Goal: Information Seeking & Learning: Learn about a topic

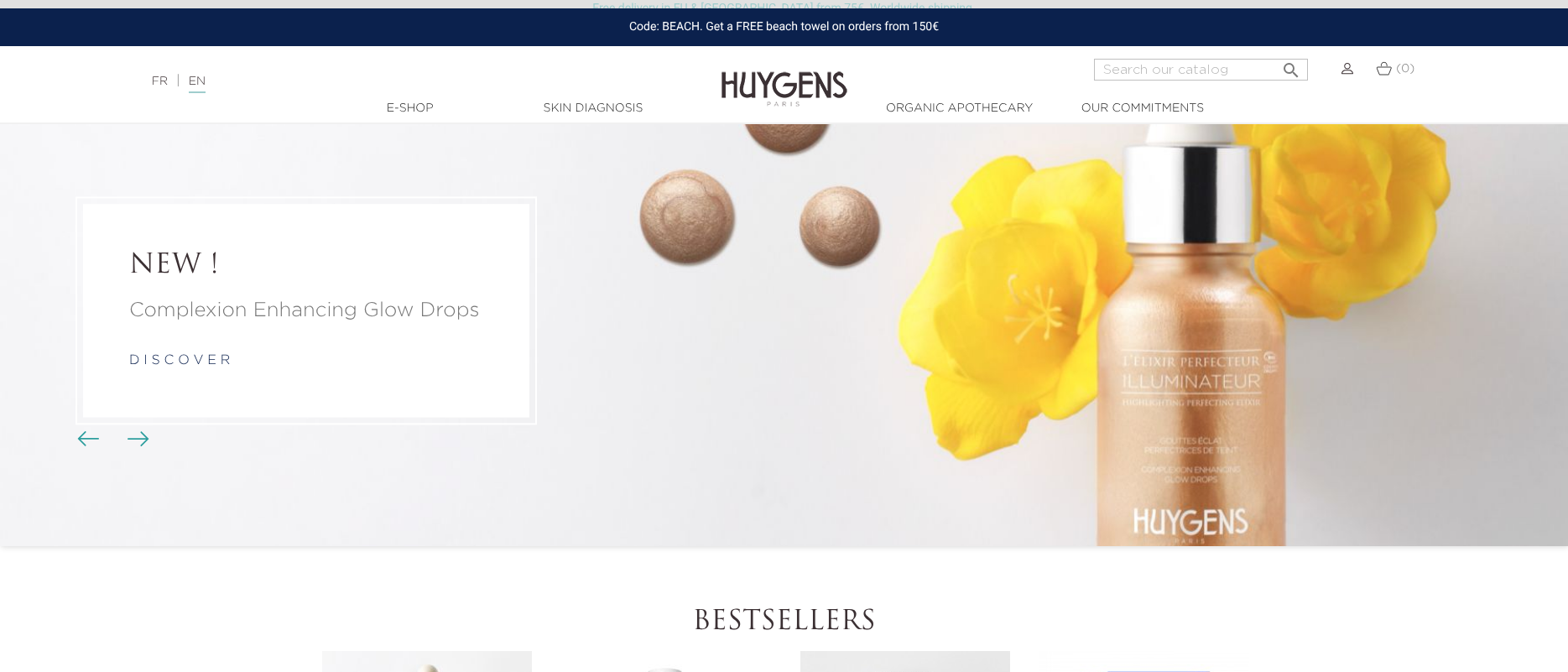
scroll to position [76, 0]
click at [336, 301] on p "Complexion Enhancing Glow Drops" at bounding box center [306, 309] width 354 height 30
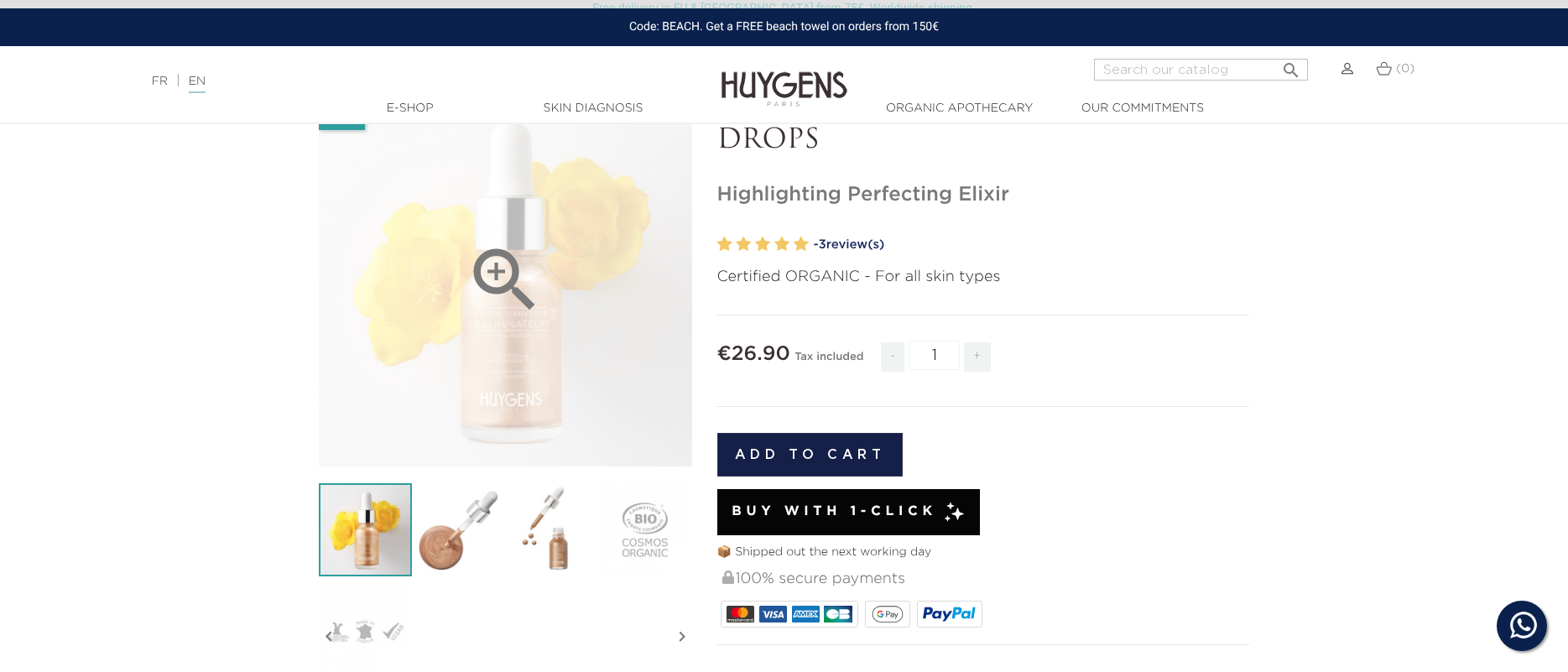
scroll to position [129, 0]
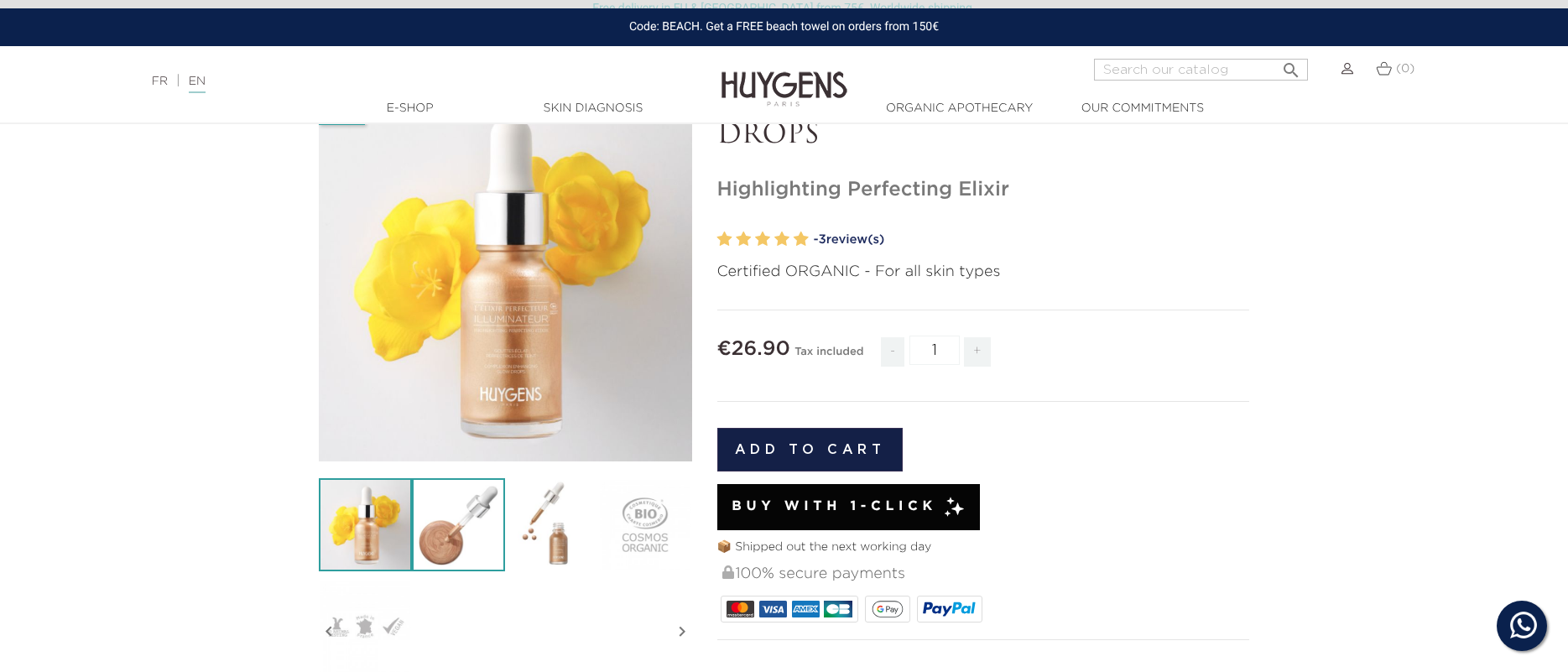
click at [462, 483] on img at bounding box center [458, 525] width 93 height 93
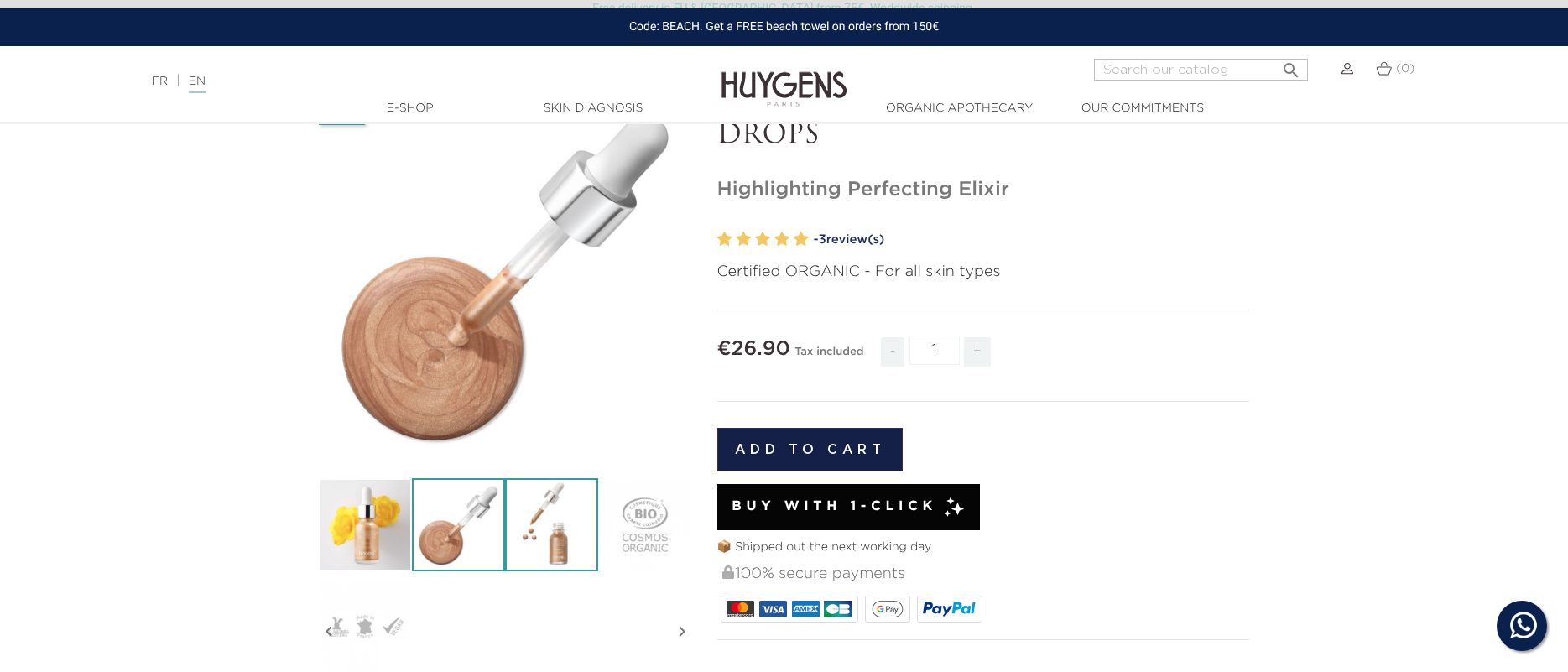
click at [530, 495] on img at bounding box center [551, 525] width 93 height 93
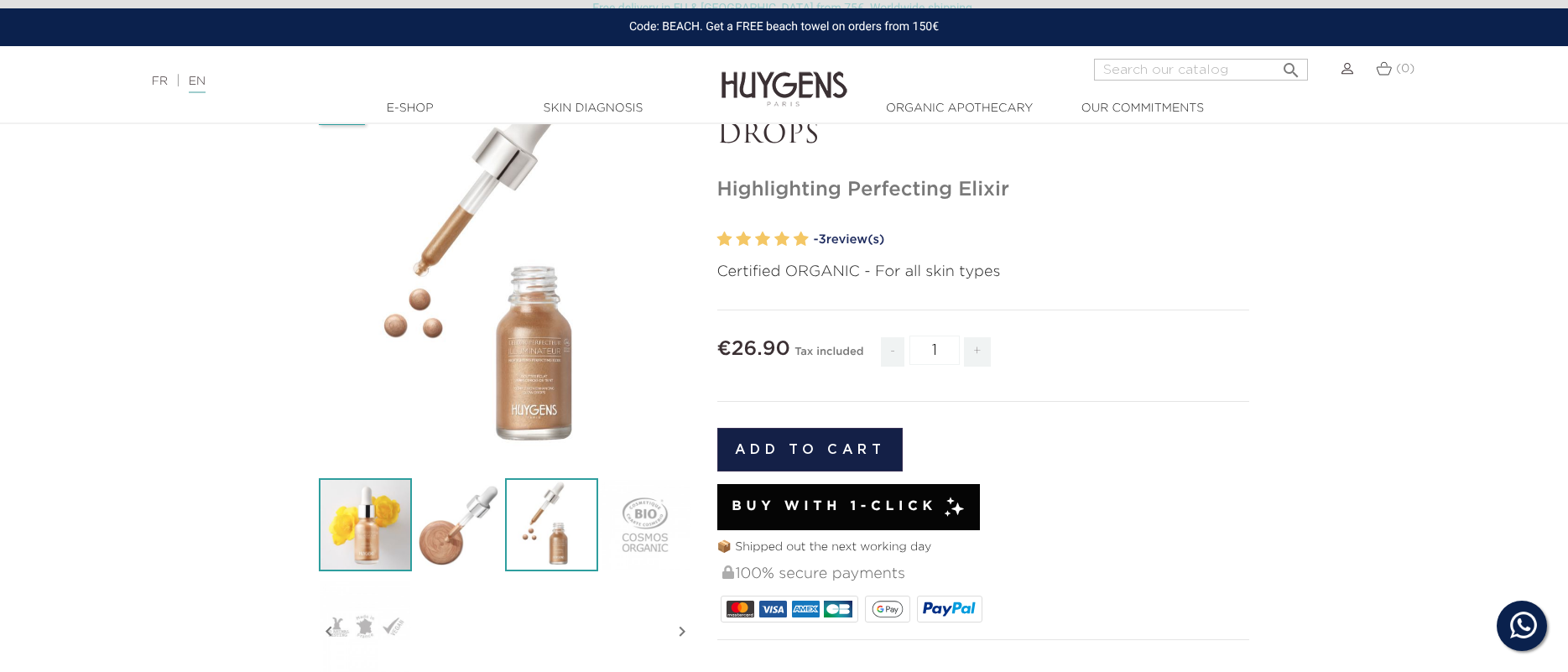
click at [383, 497] on img at bounding box center [365, 525] width 93 height 93
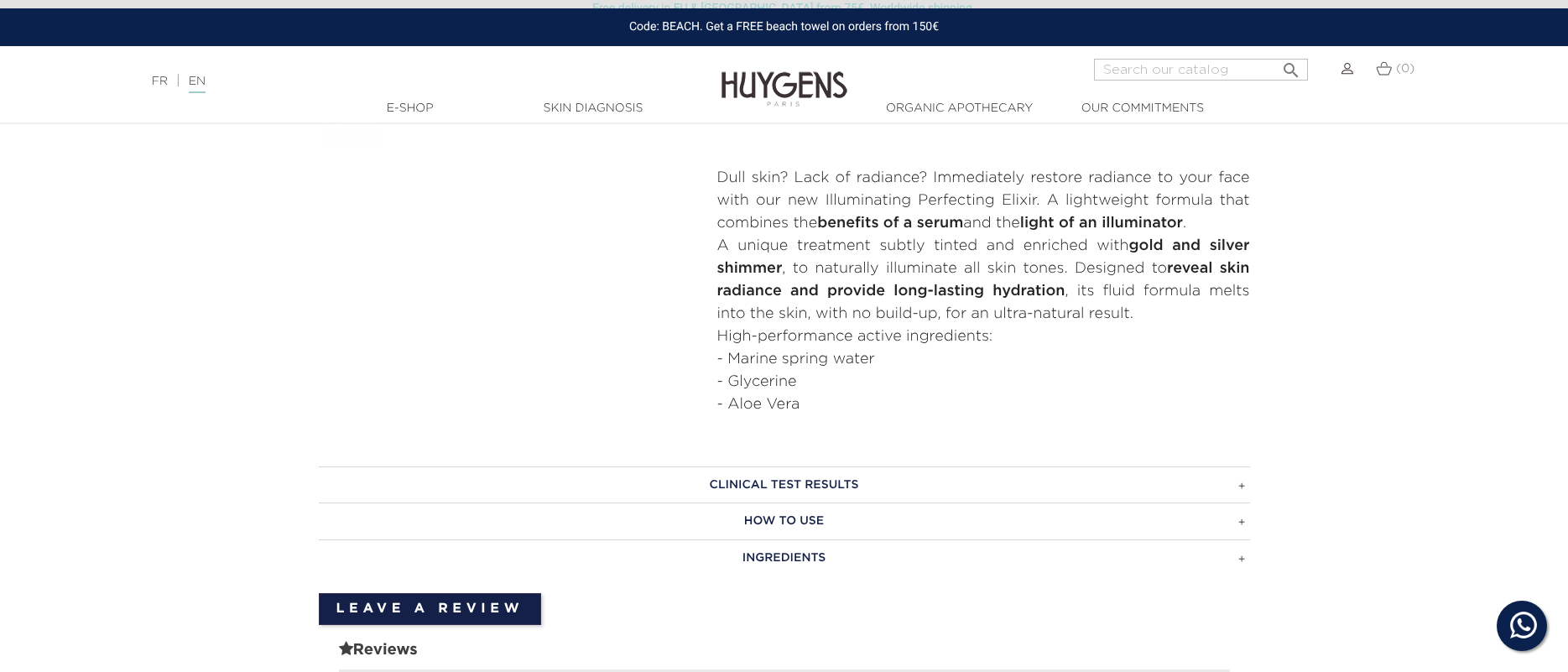
scroll to position [658, 0]
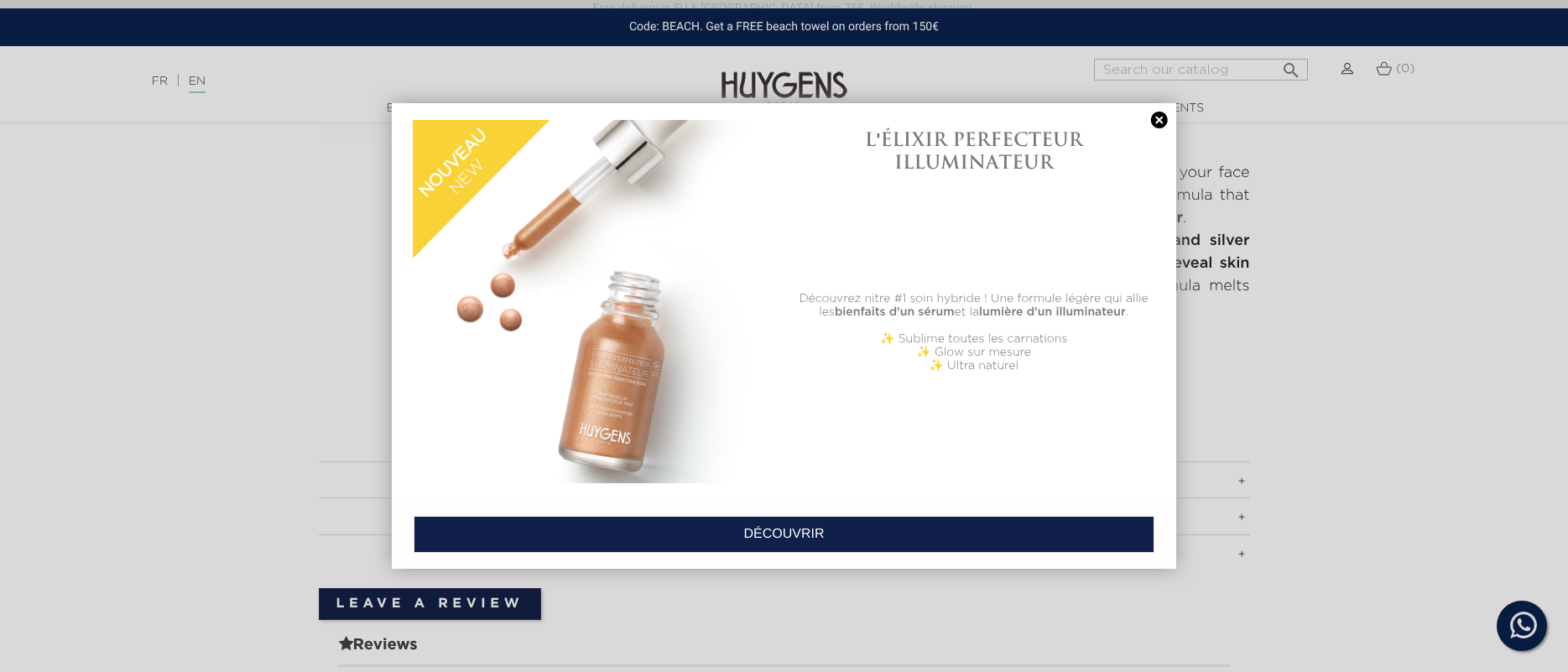
click at [1155, 115] on link at bounding box center [1159, 121] width 23 height 17
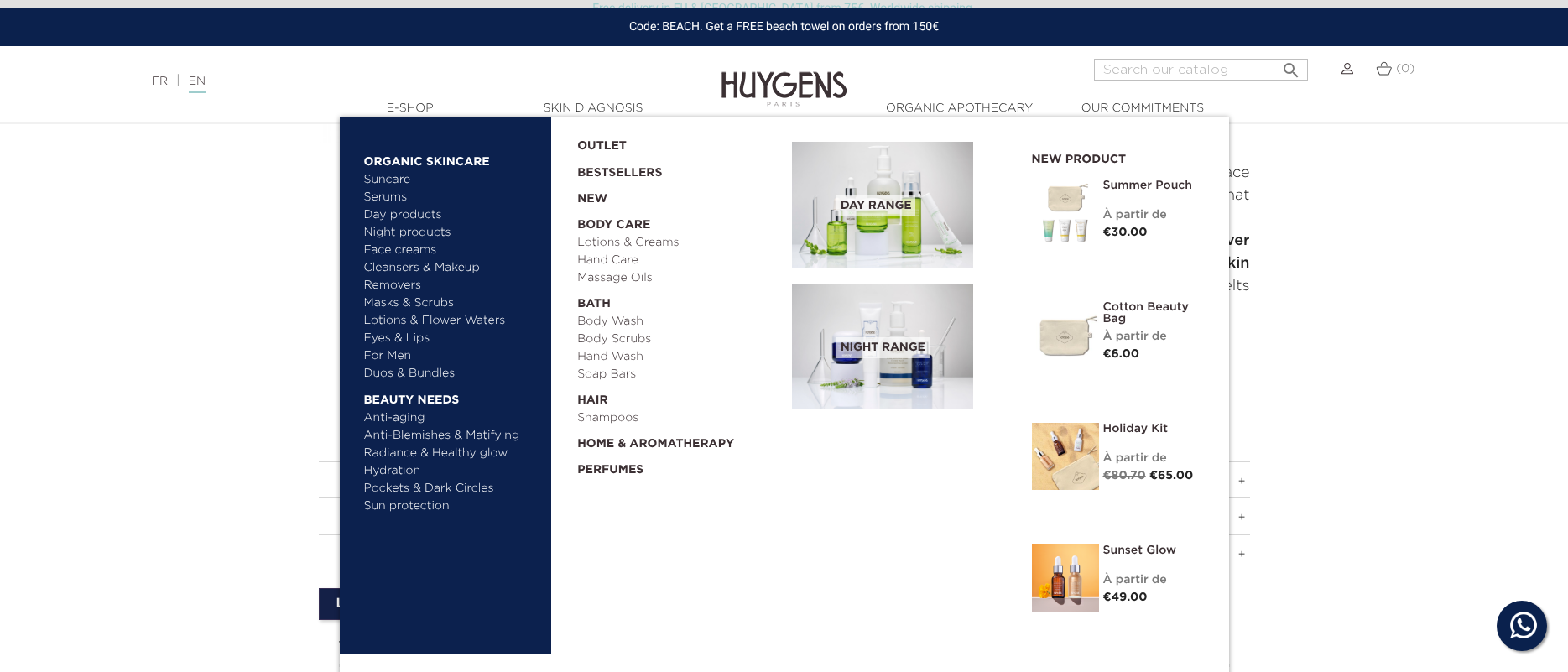
click at [424, 449] on link "Radiance & Healthy glow" at bounding box center [452, 453] width 176 height 17
